Goal: Task Accomplishment & Management: Use online tool/utility

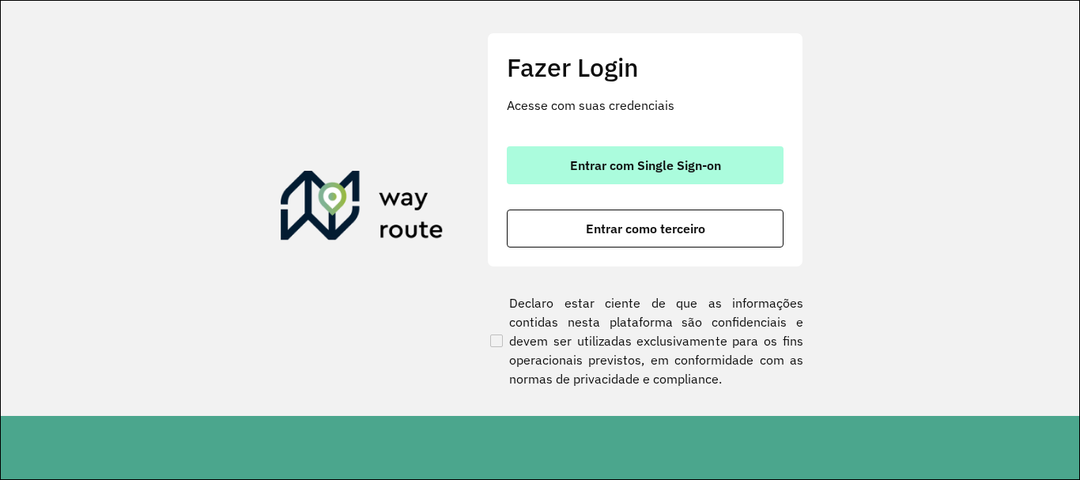
click at [636, 159] on span "Entrar com Single Sign-on" at bounding box center [645, 165] width 151 height 13
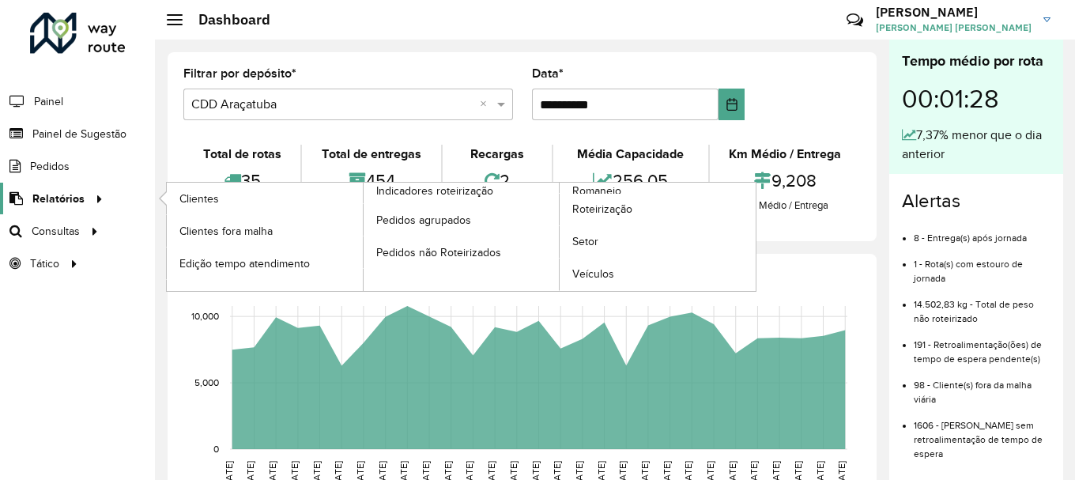
click at [62, 196] on span "Relatórios" at bounding box center [58, 199] width 52 height 17
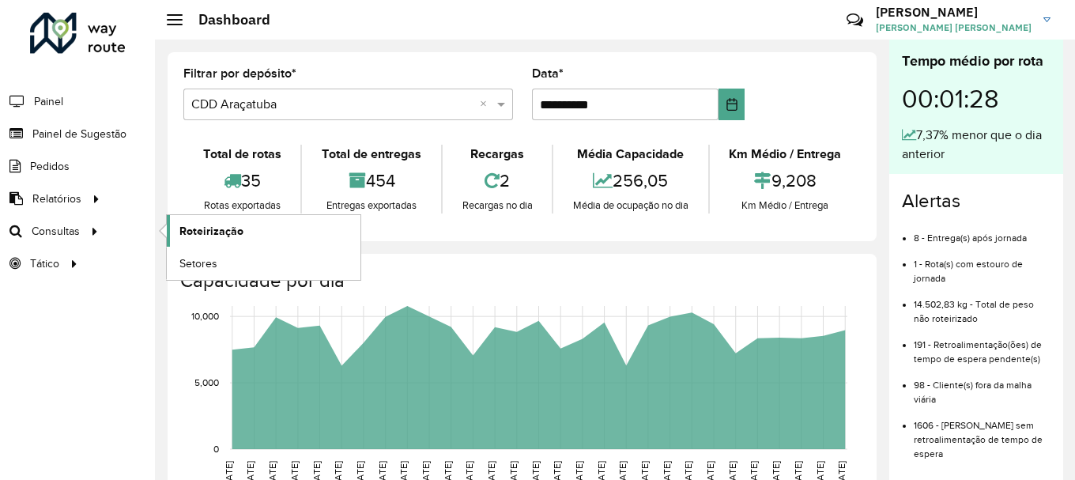
click at [202, 234] on span "Roteirização" at bounding box center [211, 231] width 64 height 17
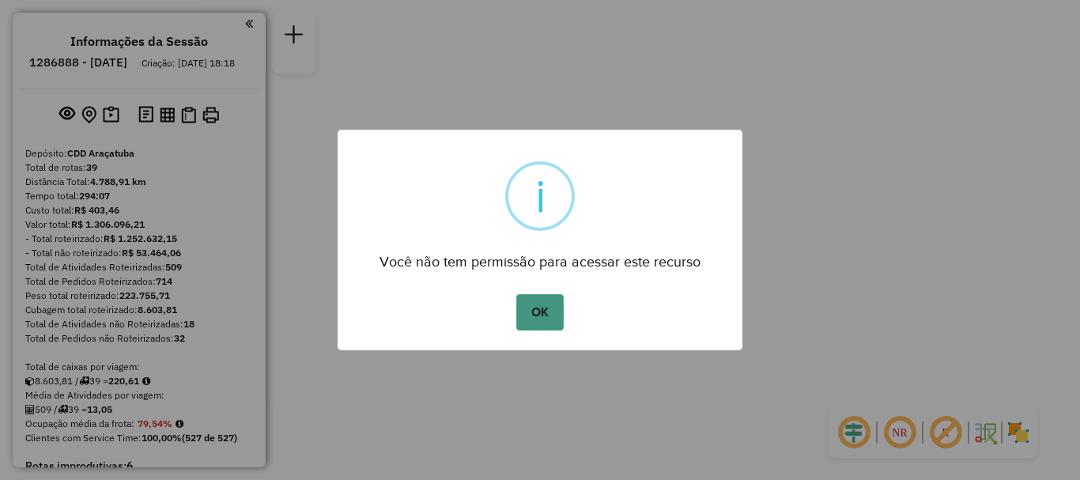
click at [541, 309] on button "OK" at bounding box center [539, 312] width 47 height 36
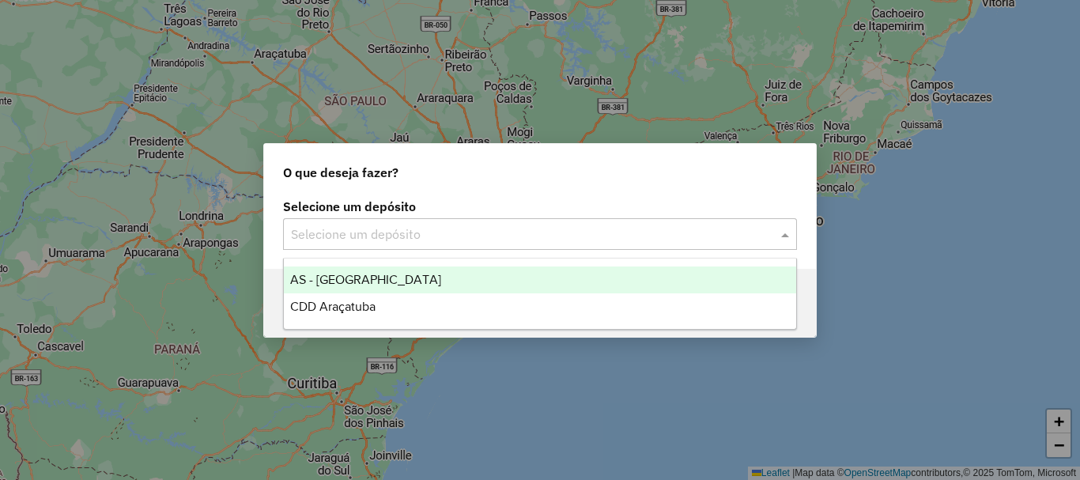
click at [489, 231] on input "text" at bounding box center [524, 234] width 466 height 19
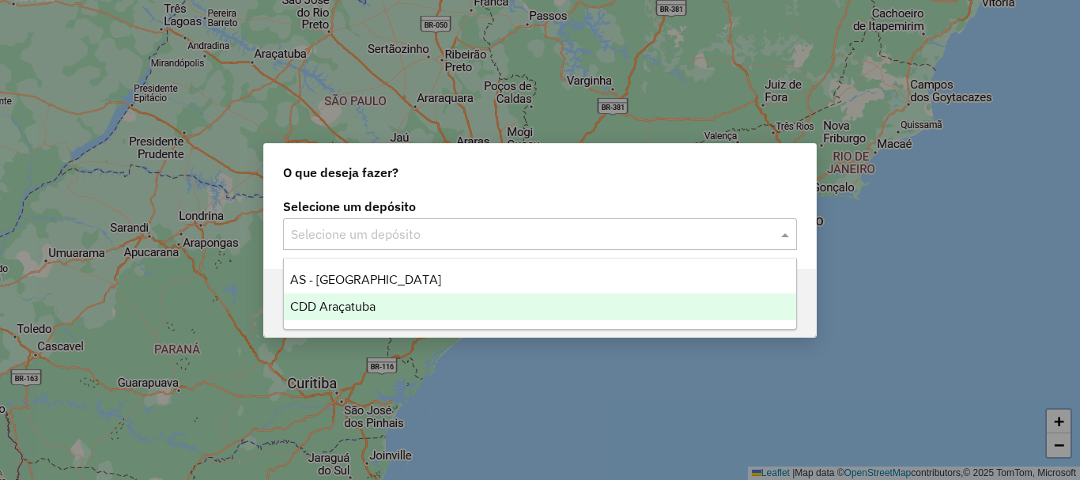
click at [366, 312] on span "CDD Araçatuba" at bounding box center [332, 306] width 85 height 13
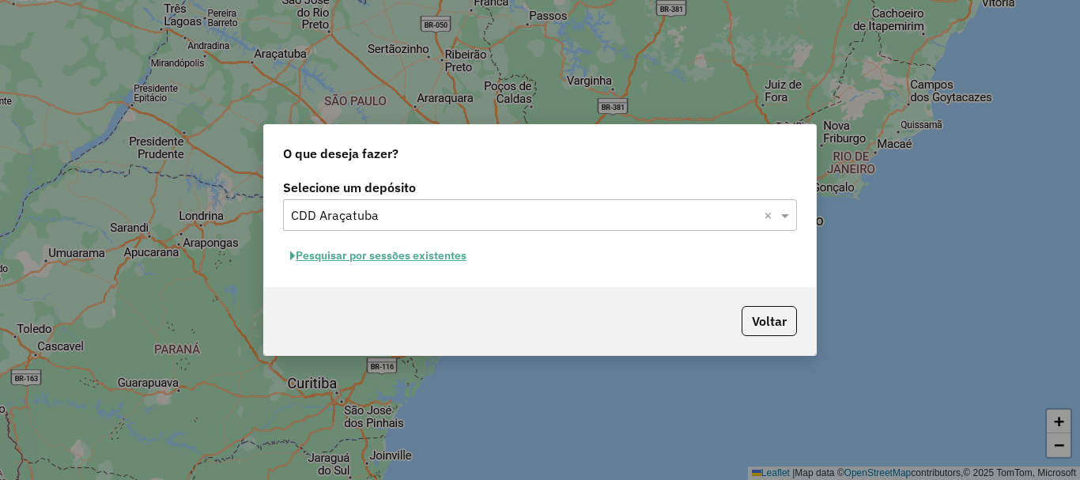
click at [375, 256] on button "Pesquisar por sessões existentes" at bounding box center [378, 256] width 191 height 25
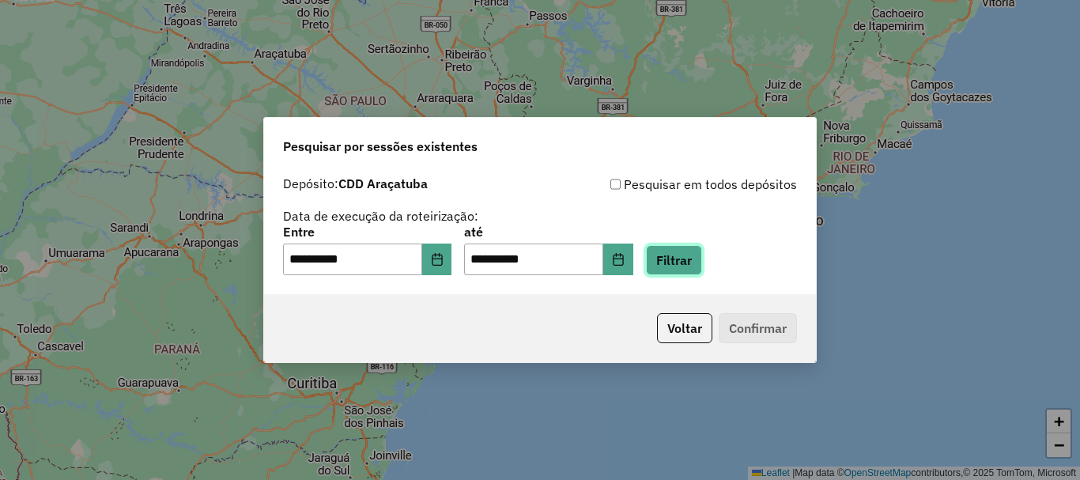
click at [685, 259] on button "Filtrar" at bounding box center [674, 260] width 56 height 30
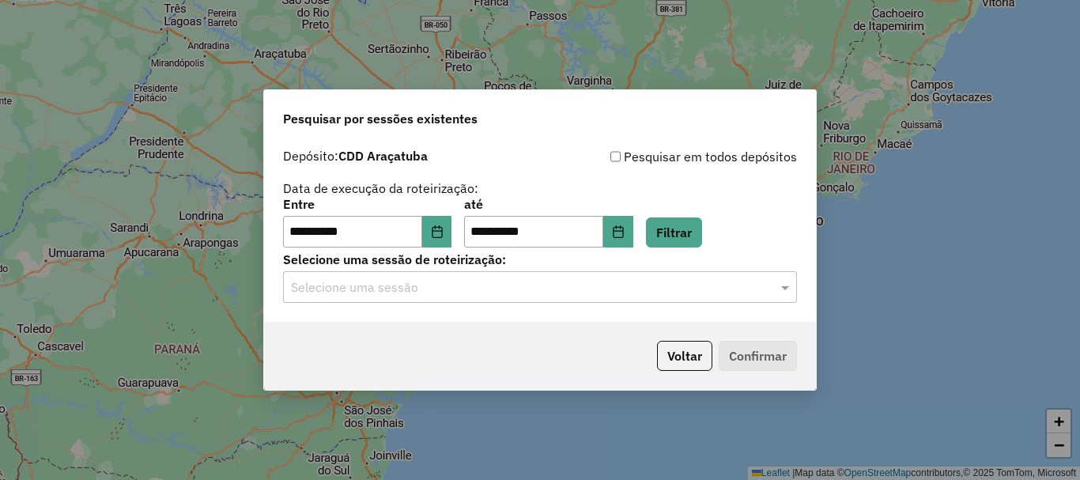
click at [371, 292] on input "text" at bounding box center [524, 287] width 466 height 19
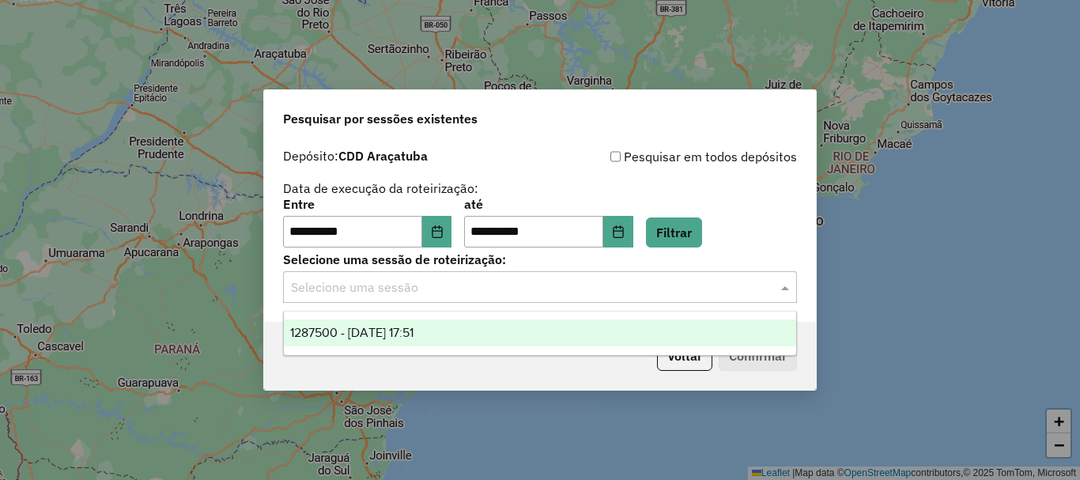
click at [387, 335] on span "1287500 - [DATE] 17:51" at bounding box center [351, 332] width 123 height 13
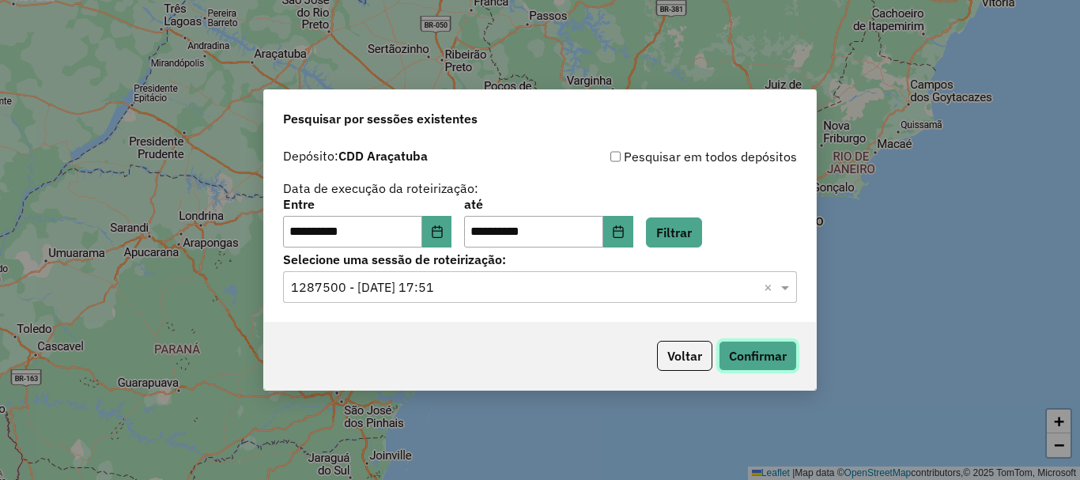
click at [775, 352] on button "Confirmar" at bounding box center [758, 356] width 78 height 30
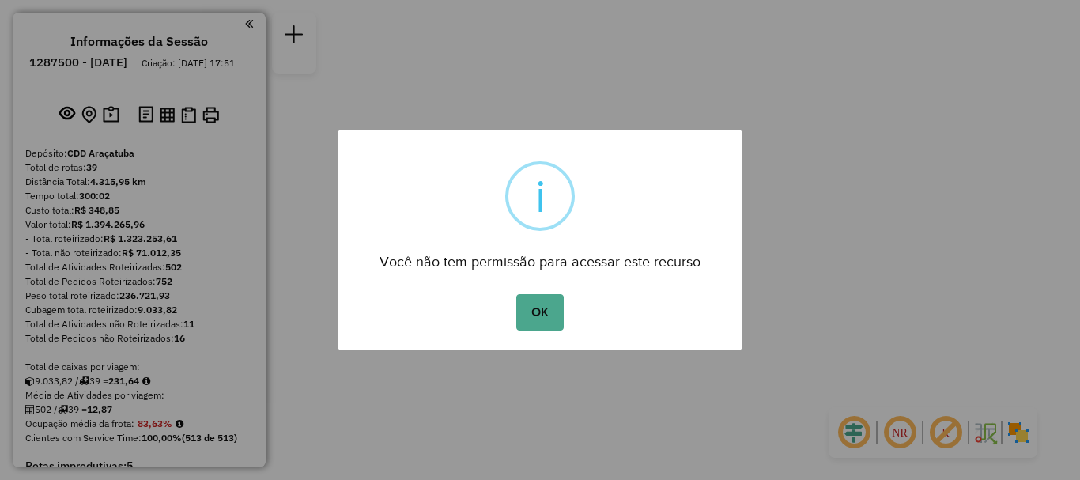
click at [534, 316] on button "OK" at bounding box center [539, 312] width 47 height 36
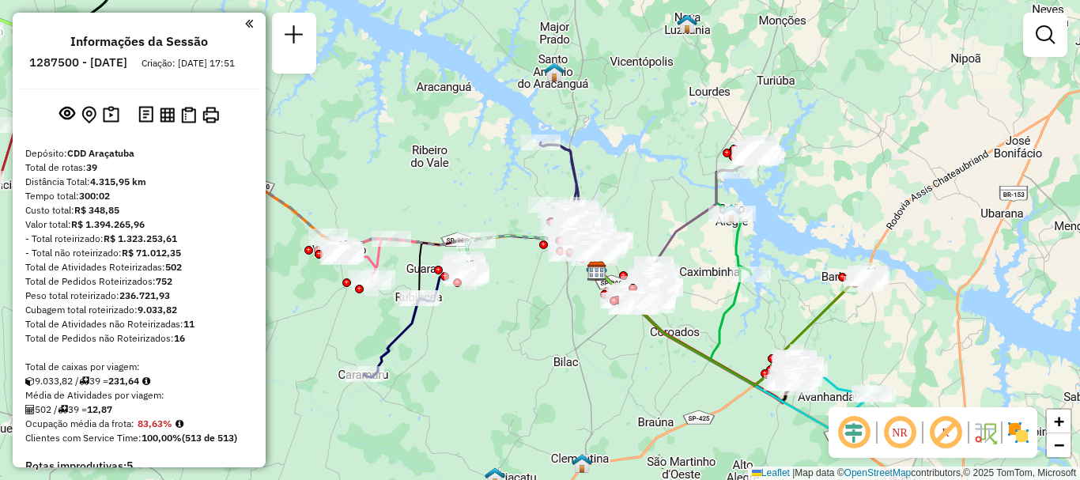
drag, startPoint x: 492, startPoint y: 282, endPoint x: 544, endPoint y: 308, distance: 58.3
click at [544, 308] on div "Janela de atendimento Grade de atendimento Capacidade Transportadoras Veículos …" at bounding box center [540, 240] width 1080 height 480
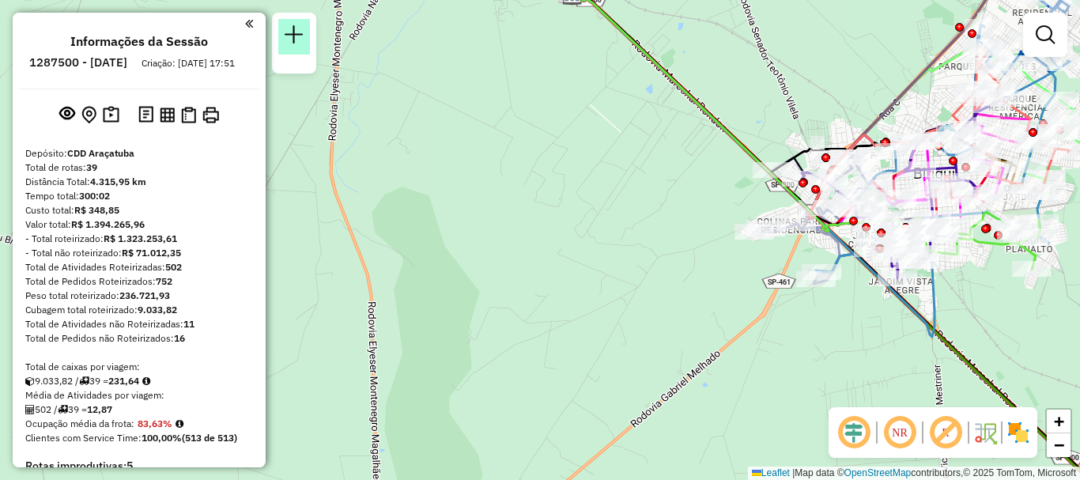
scroll to position [1557, 0]
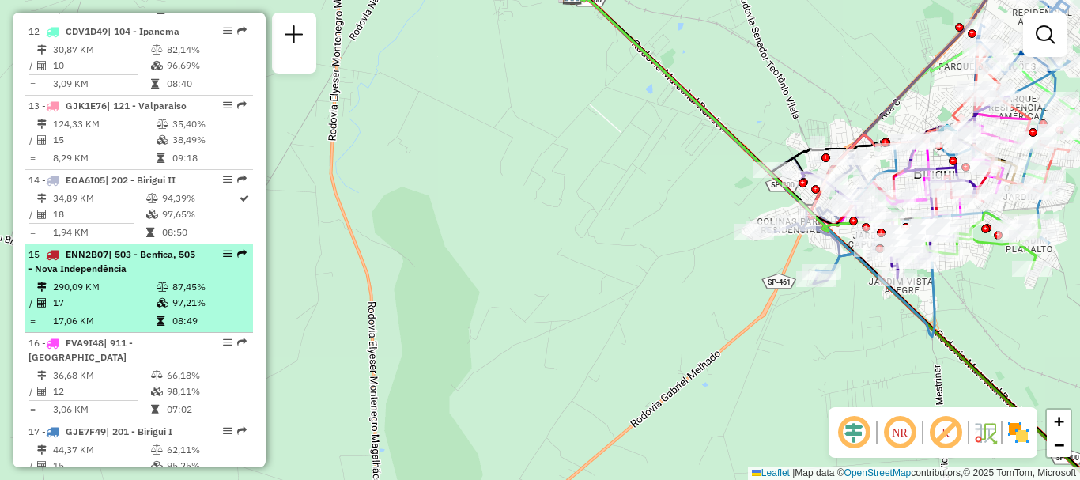
click at [119, 248] on span "| 503 - Benfica, 505 - Nova Independência" at bounding box center [111, 261] width 167 height 26
select select "**********"
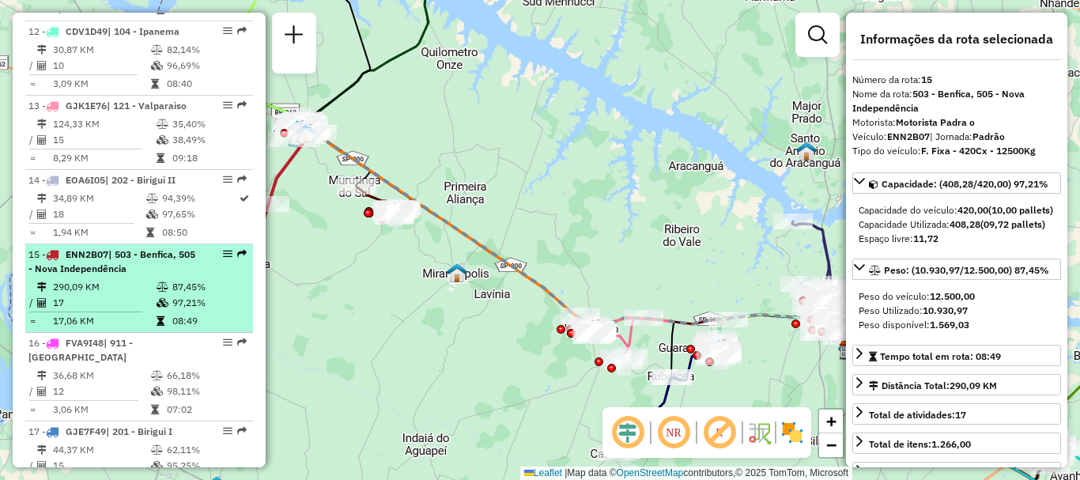
click at [224, 249] on em at bounding box center [227, 253] width 9 height 9
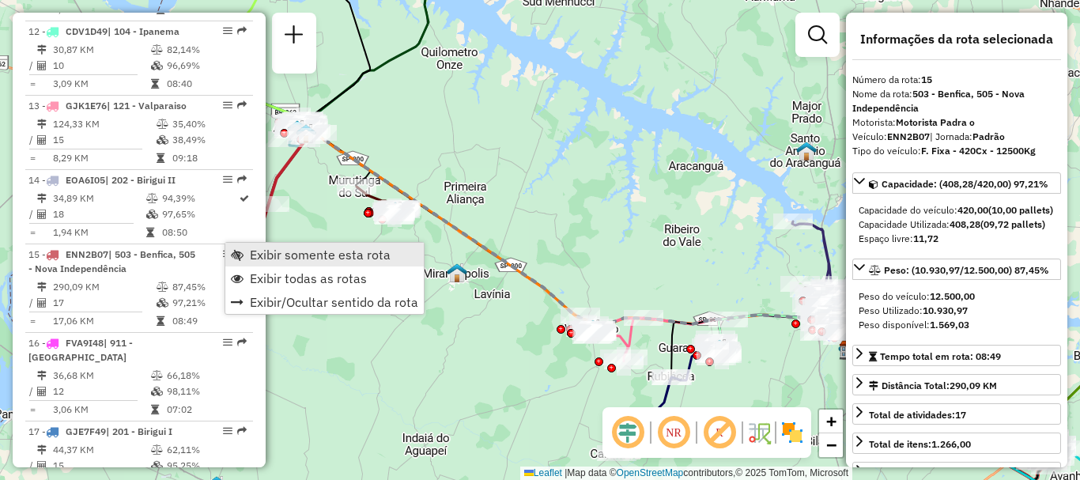
click at [292, 251] on span "Exibir somente esta rota" at bounding box center [320, 254] width 141 height 13
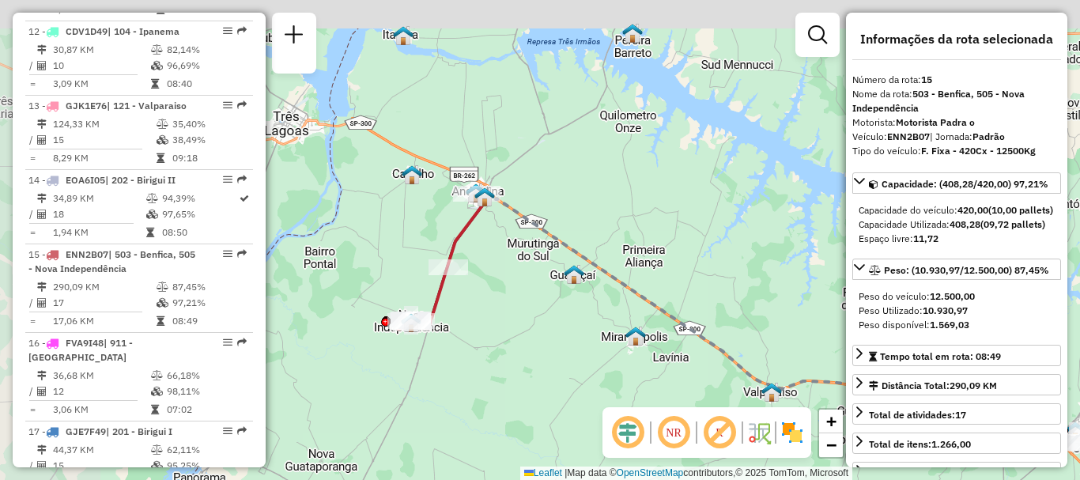
drag, startPoint x: 417, startPoint y: 259, endPoint x: 597, endPoint y: 322, distance: 190.0
click at [597, 321] on div "Janela de atendimento Grade de atendimento Capacidade Transportadoras Veículos …" at bounding box center [540, 240] width 1080 height 480
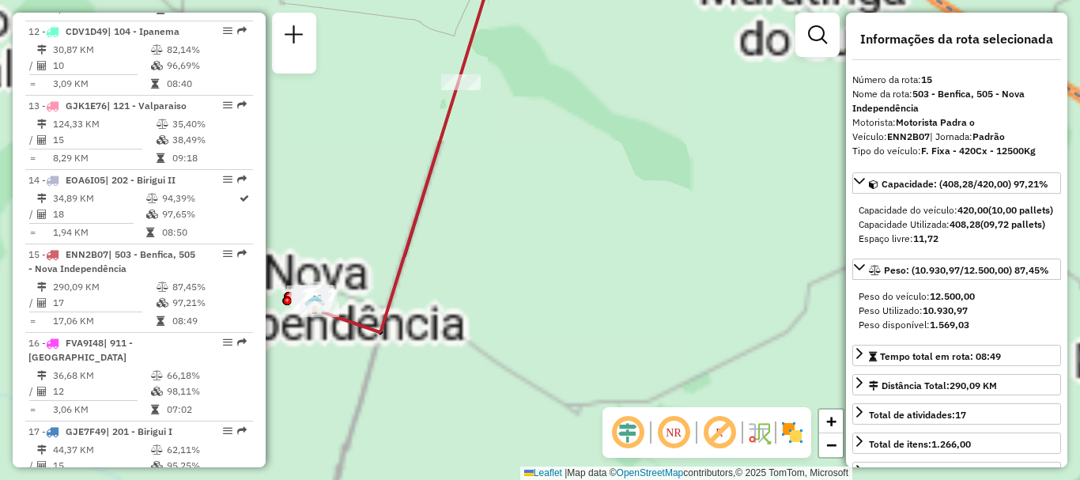
drag, startPoint x: 488, startPoint y: 316, endPoint x: 624, endPoint y: 320, distance: 136.1
click at [621, 320] on div "Janela de atendimento Grade de atendimento Capacidade Transportadoras Veículos …" at bounding box center [540, 240] width 1080 height 480
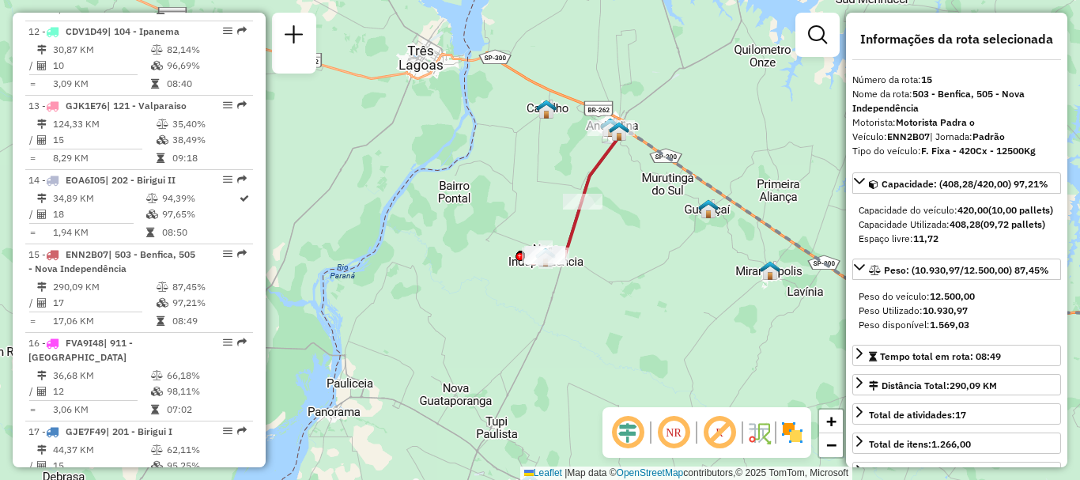
drag, startPoint x: 632, startPoint y: 214, endPoint x: 631, endPoint y: 227, distance: 12.7
click at [631, 227] on div "Janela de atendimento Grade de atendimento Capacidade Transportadoras Veículos …" at bounding box center [540, 240] width 1080 height 480
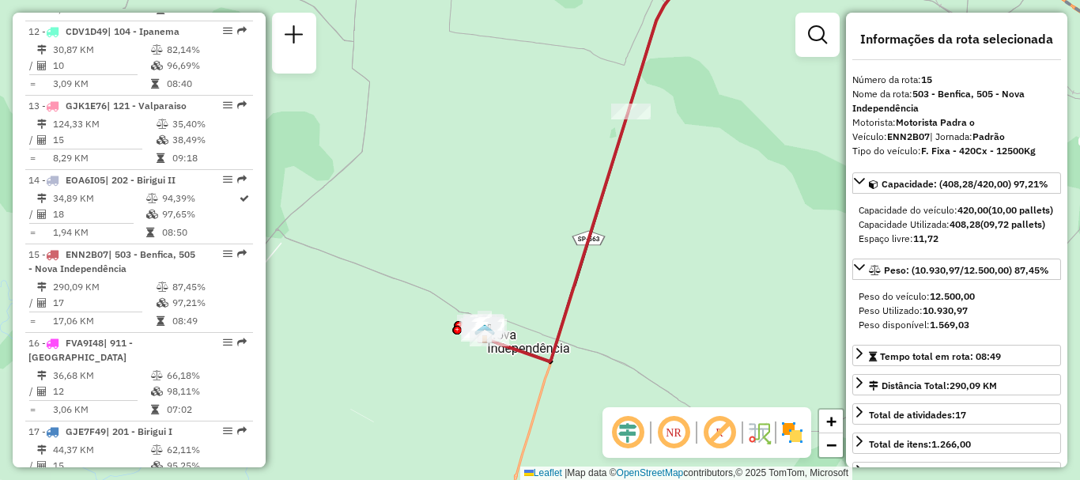
drag, startPoint x: 652, startPoint y: 219, endPoint x: 652, endPoint y: 258, distance: 38.7
click at [652, 257] on div "Janela de atendimento Grade de atendimento Capacidade Transportadoras Veículos …" at bounding box center [540, 240] width 1080 height 480
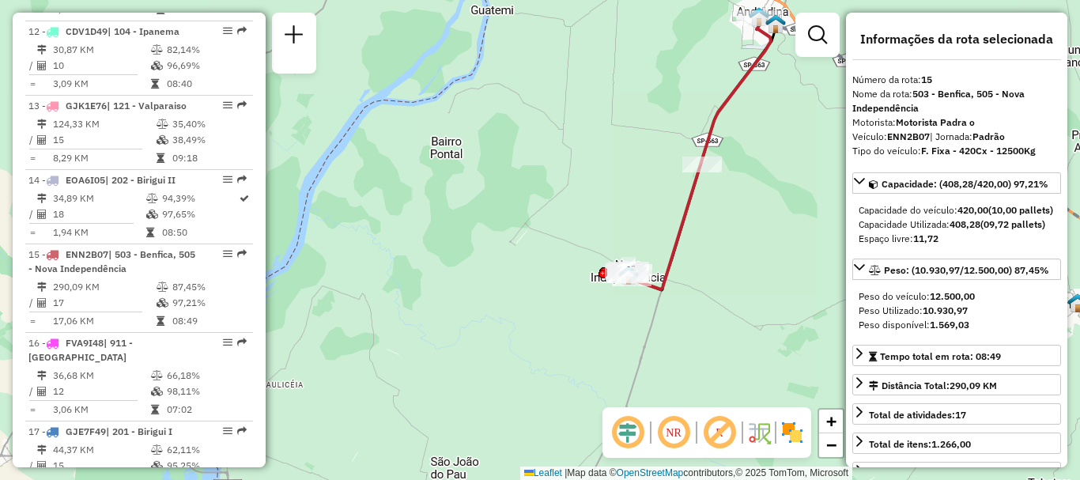
drag, startPoint x: 753, startPoint y: 160, endPoint x: 737, endPoint y: 182, distance: 27.2
click at [737, 182] on div "Janela de atendimento Grade de atendimento Capacidade Transportadoras Veículos …" at bounding box center [540, 240] width 1080 height 480
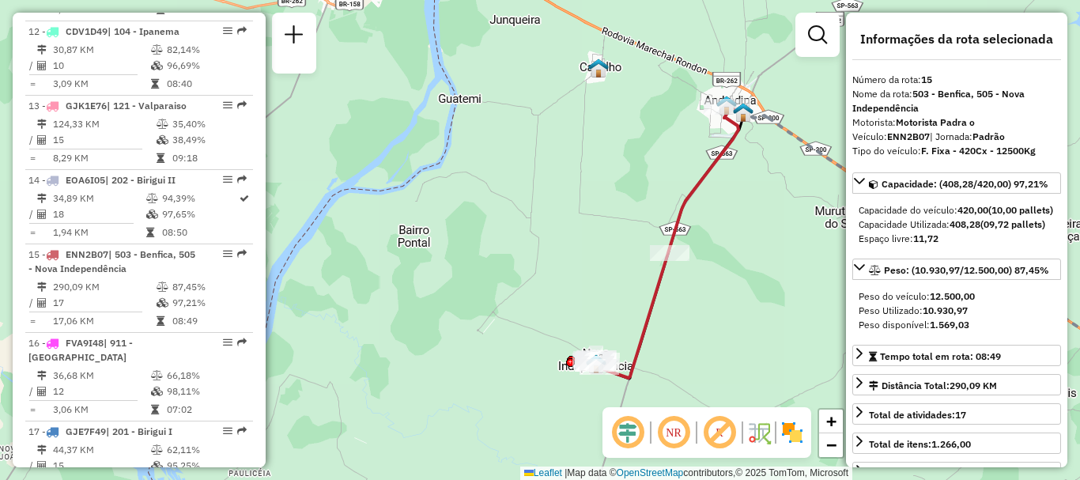
drag, startPoint x: 759, startPoint y: 212, endPoint x: 723, endPoint y: 269, distance: 67.1
click at [725, 278] on div "Janela de atendimento Grade de atendimento Capacidade Transportadoras Veículos …" at bounding box center [540, 240] width 1080 height 480
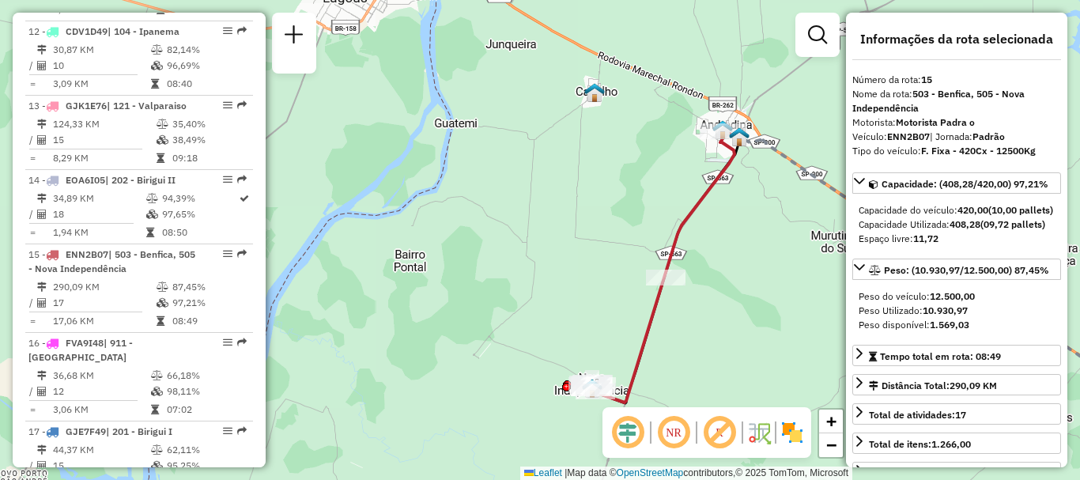
drag, startPoint x: 678, startPoint y: 352, endPoint x: 712, endPoint y: 293, distance: 68.4
click at [712, 293] on div "Janela de atendimento Grade de atendimento Capacidade Transportadoras Veículos …" at bounding box center [540, 240] width 1080 height 480
